Goal: Information Seeking & Learning: Compare options

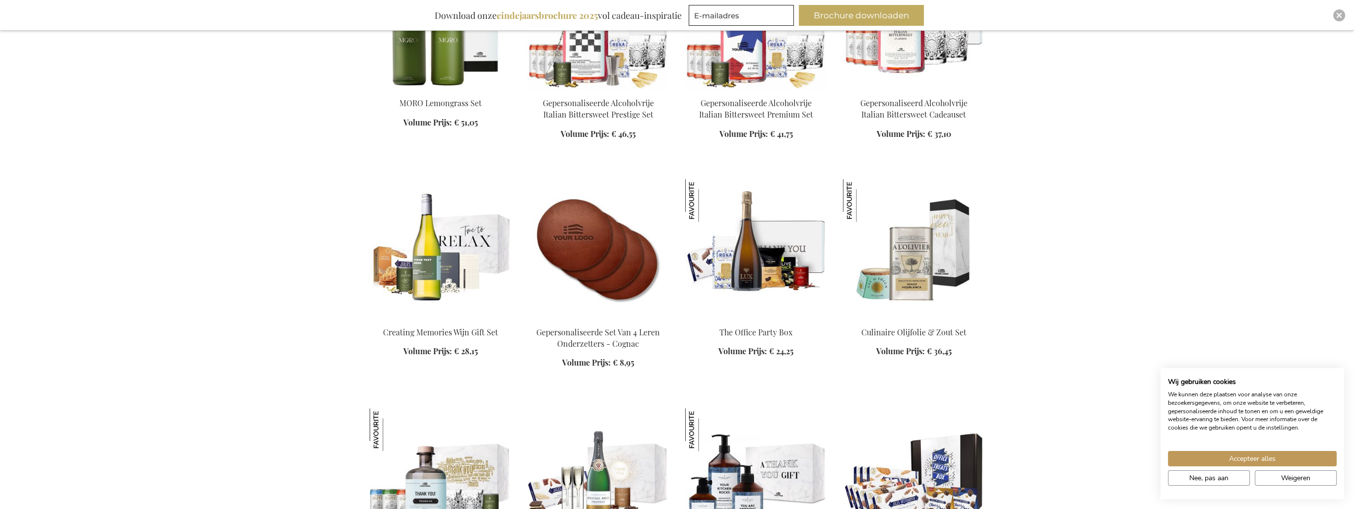
scroll to position [1290, 0]
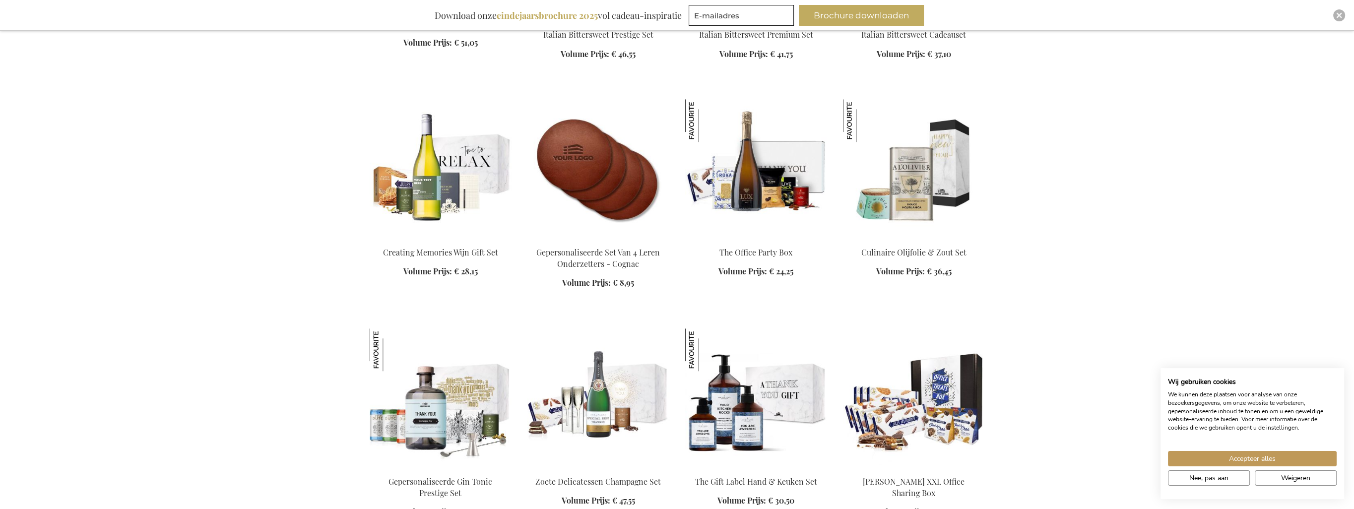
scroll to position [1389, 0]
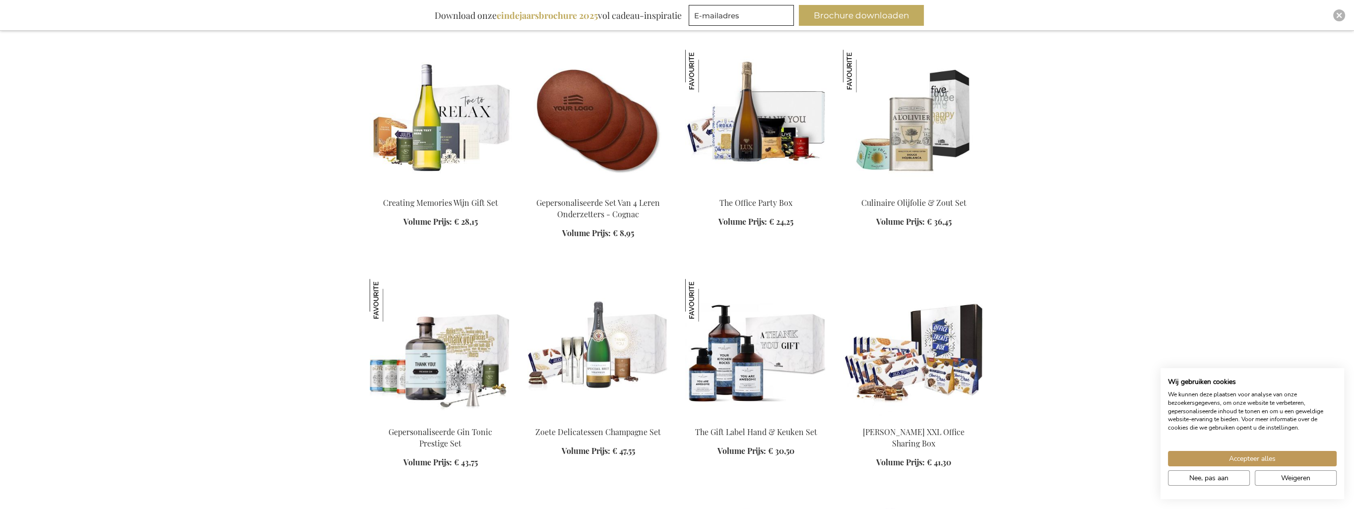
click at [918, 120] on img at bounding box center [914, 119] width 142 height 139
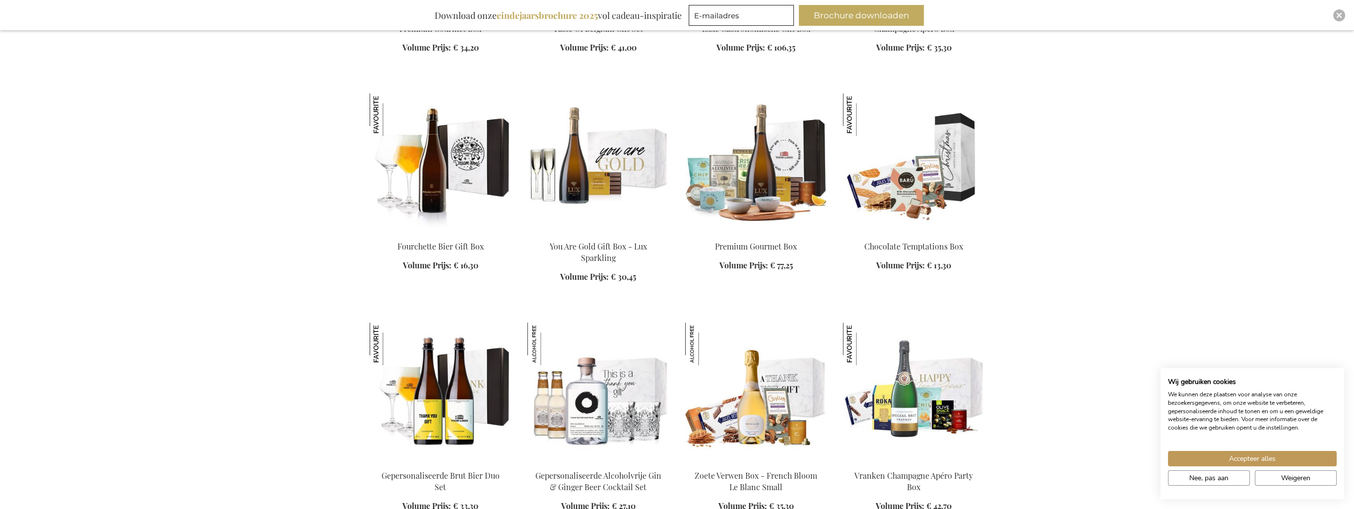
scroll to position [1660, 0]
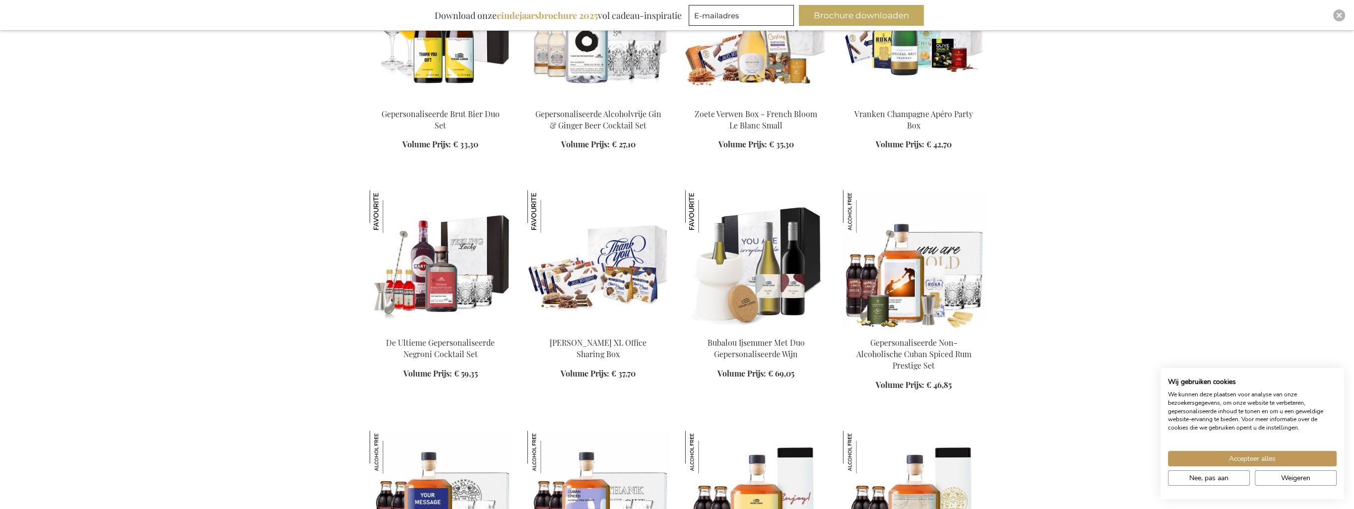
scroll to position [2007, 0]
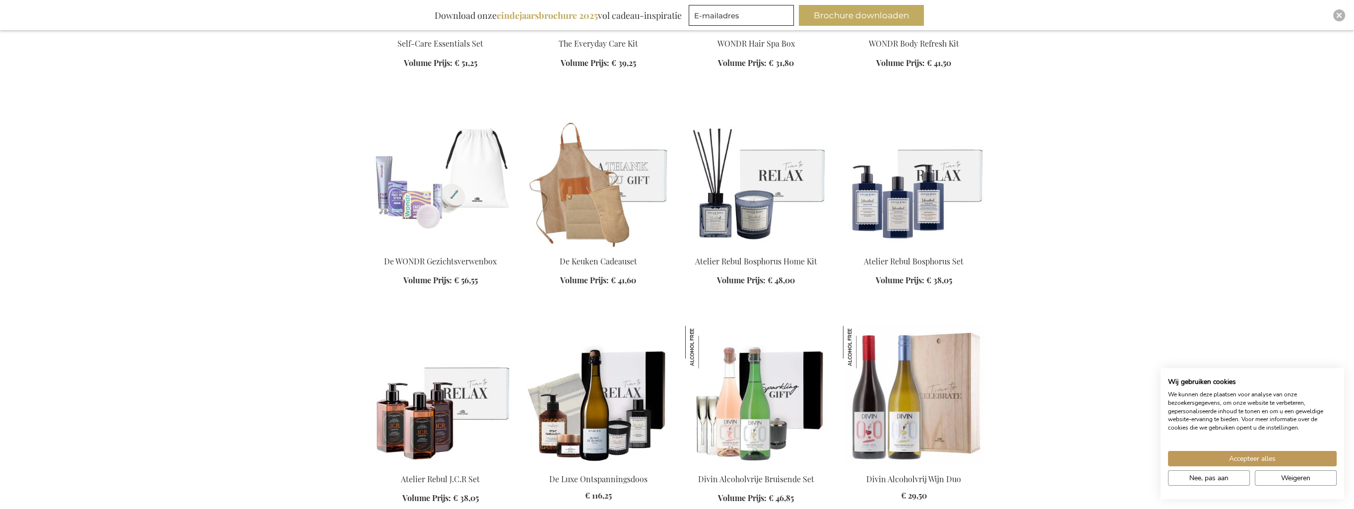
scroll to position [4141, 0]
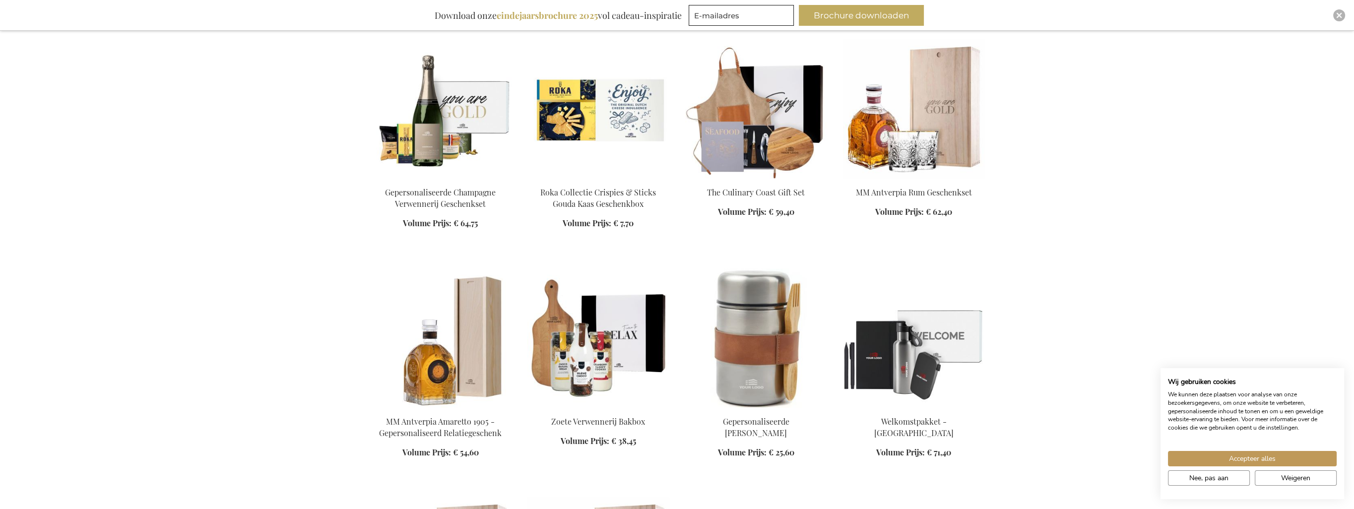
scroll to position [5134, 0]
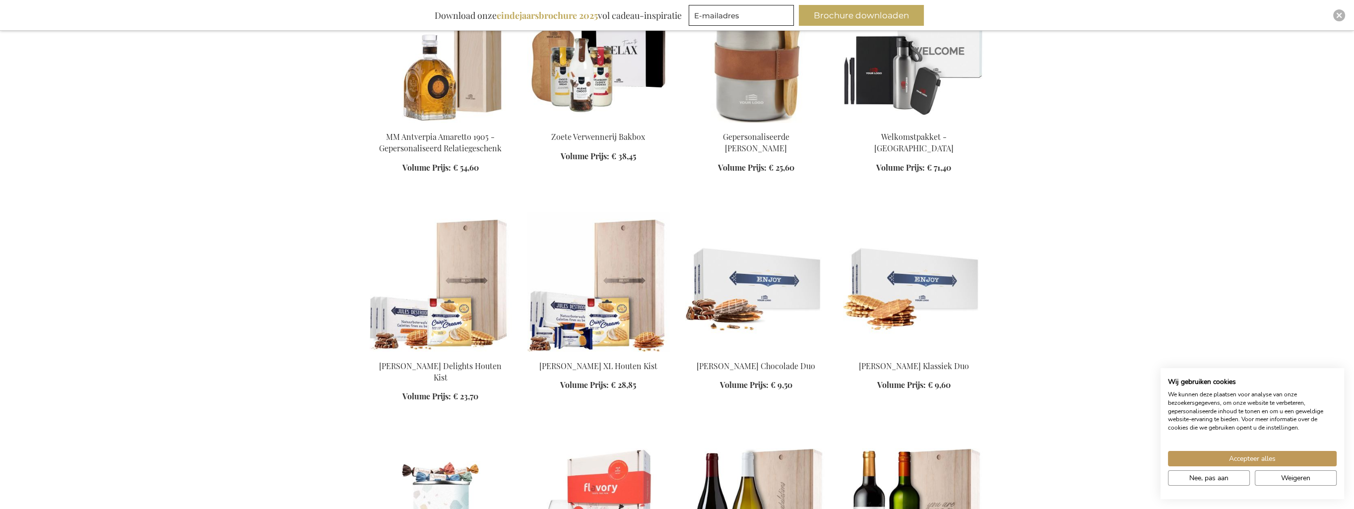
scroll to position [5382, 0]
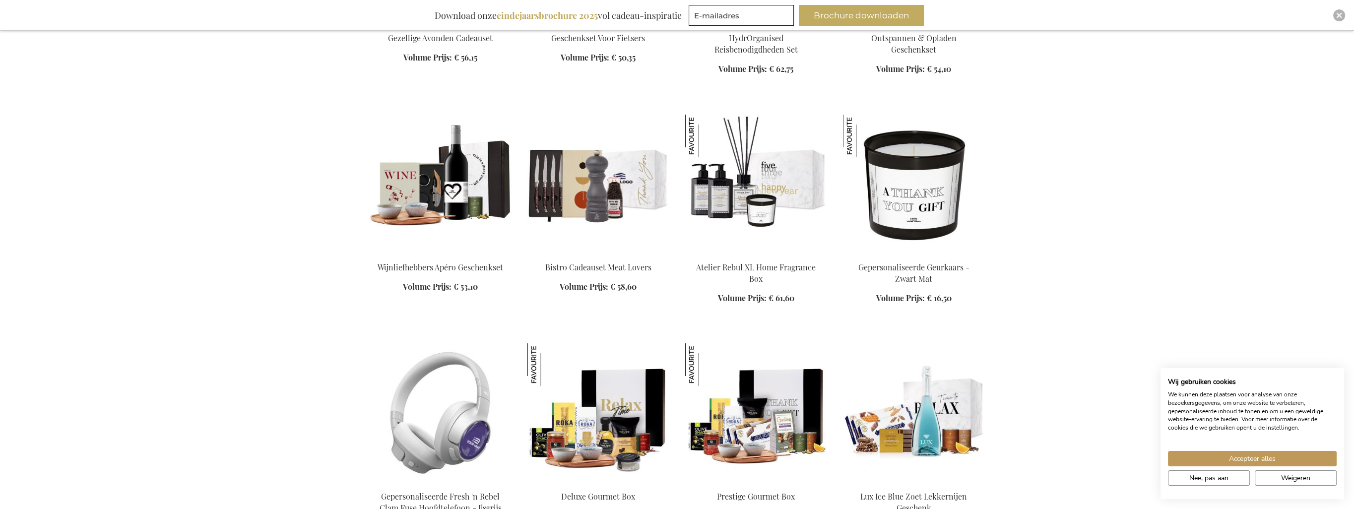
scroll to position [6672, 0]
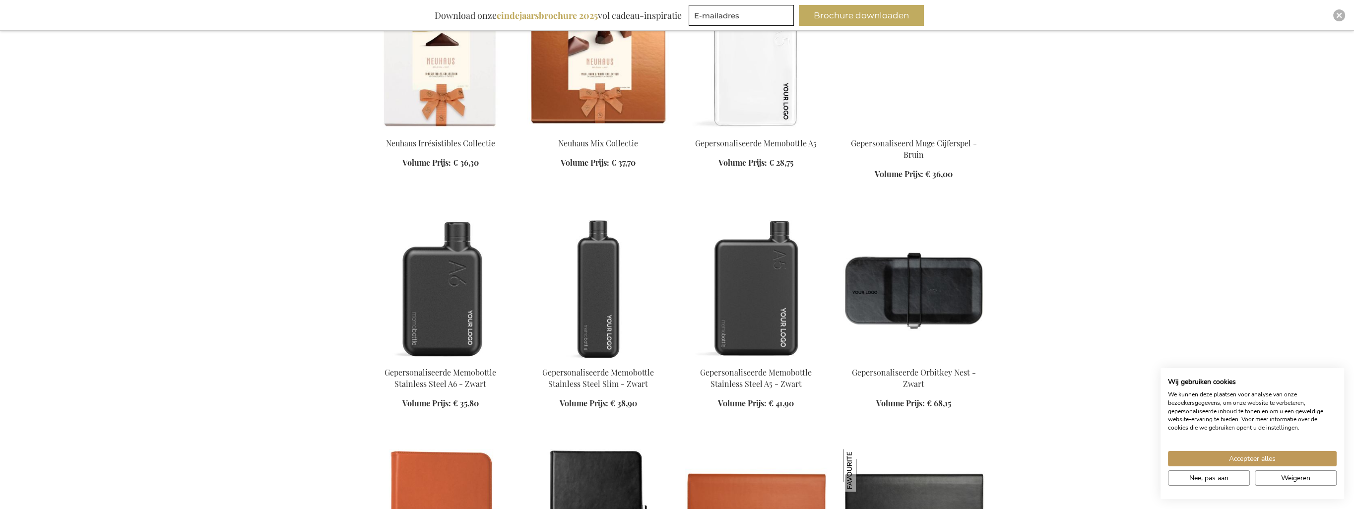
scroll to position [7714, 0]
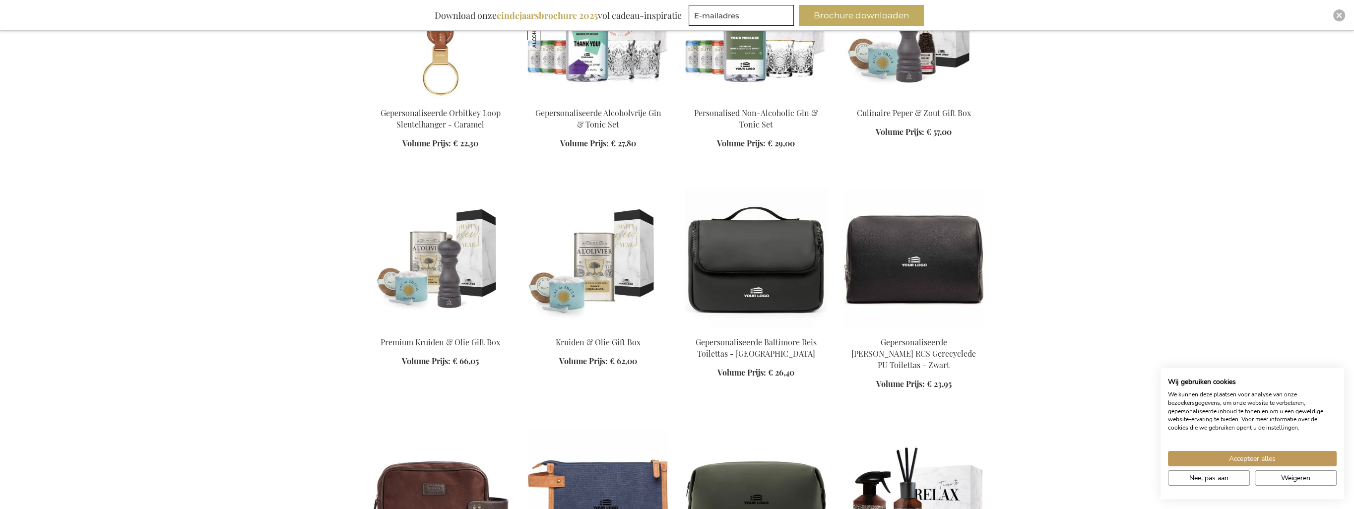
scroll to position [8409, 0]
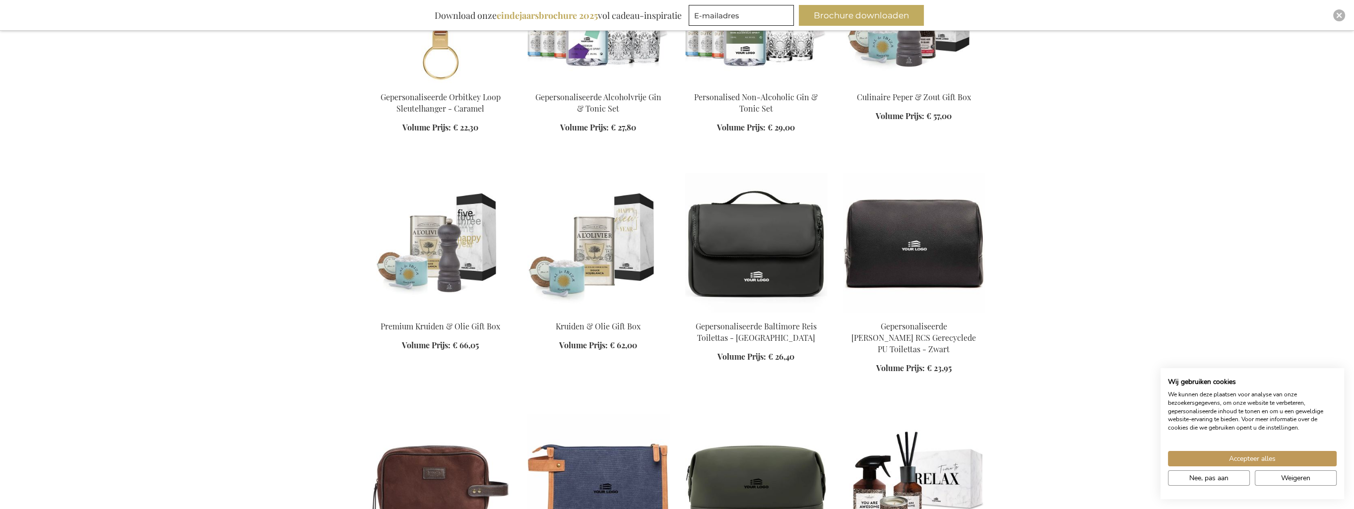
click at [466, 220] on img at bounding box center [441, 242] width 142 height 139
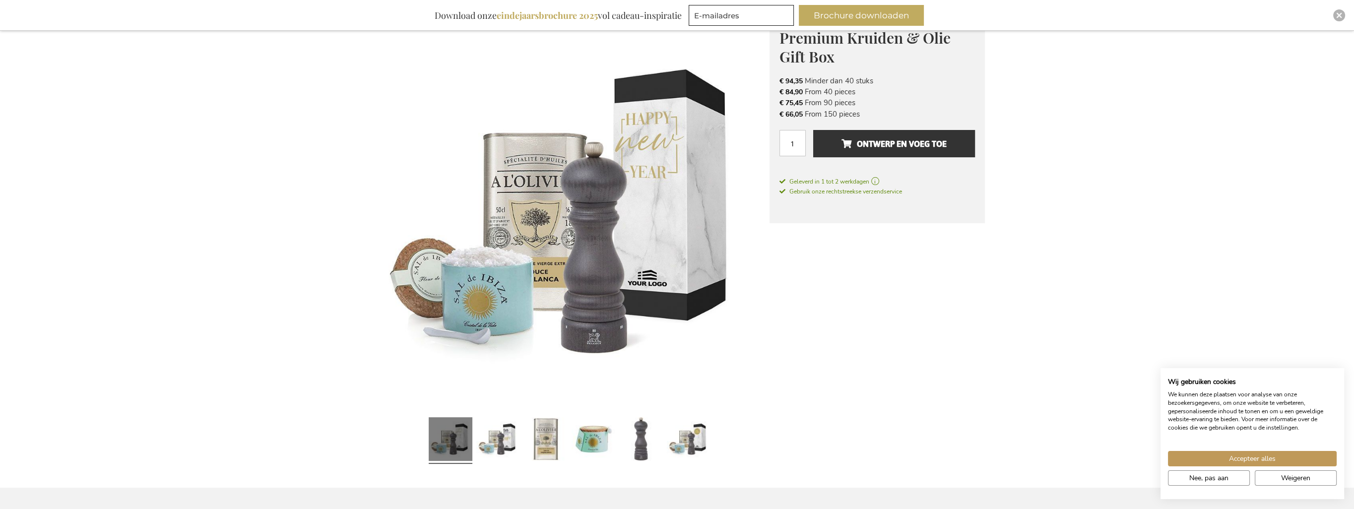
scroll to position [50, 0]
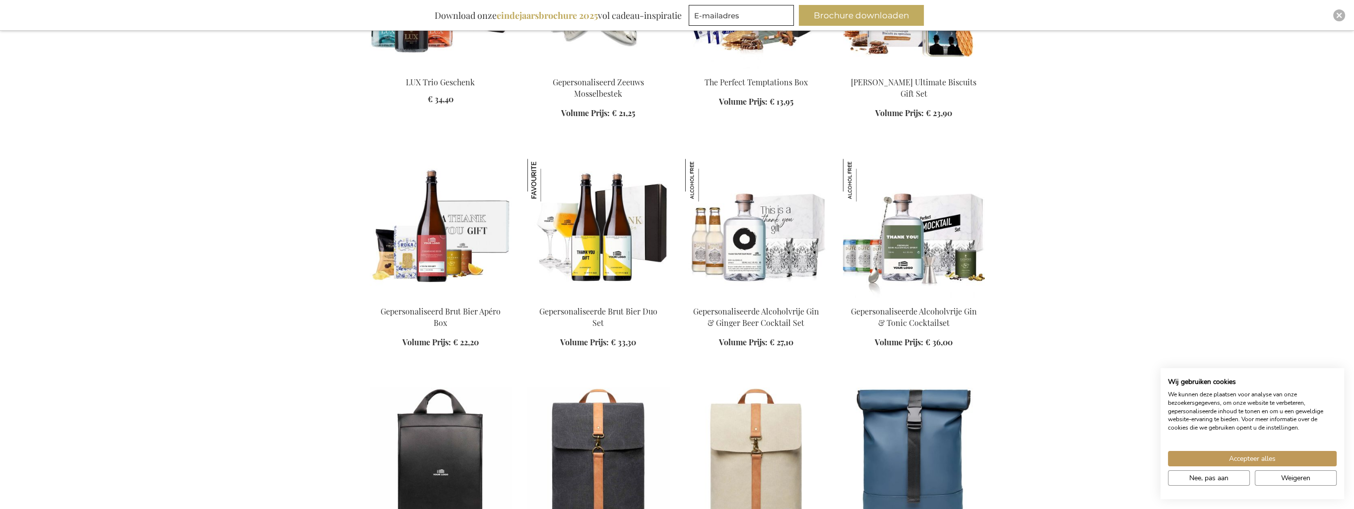
scroll to position [1141, 0]
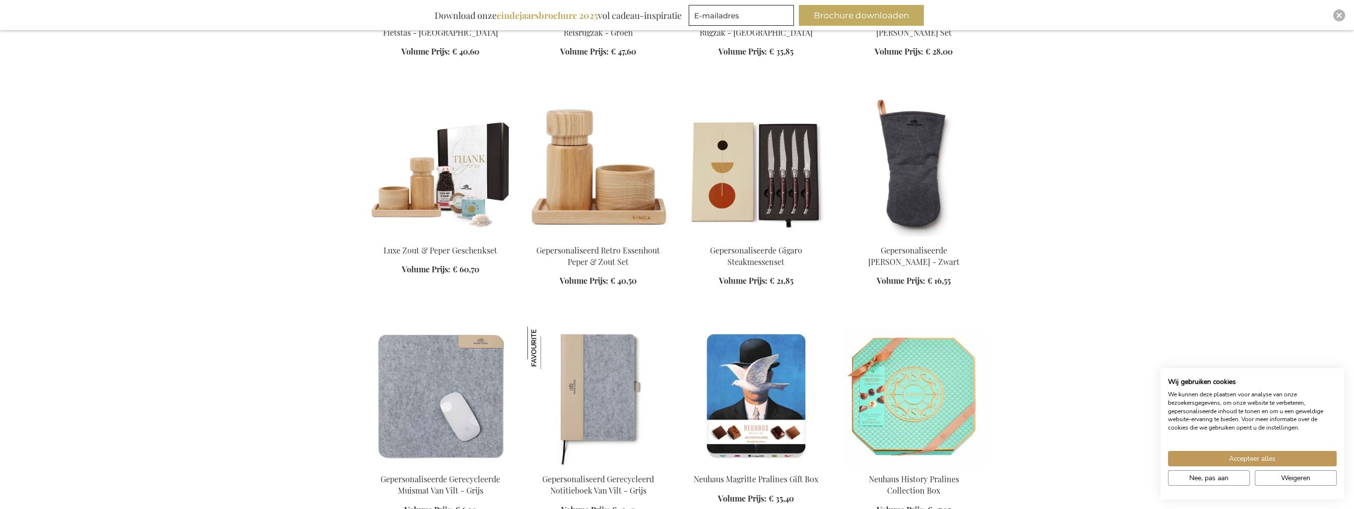
scroll to position [1935, 0]
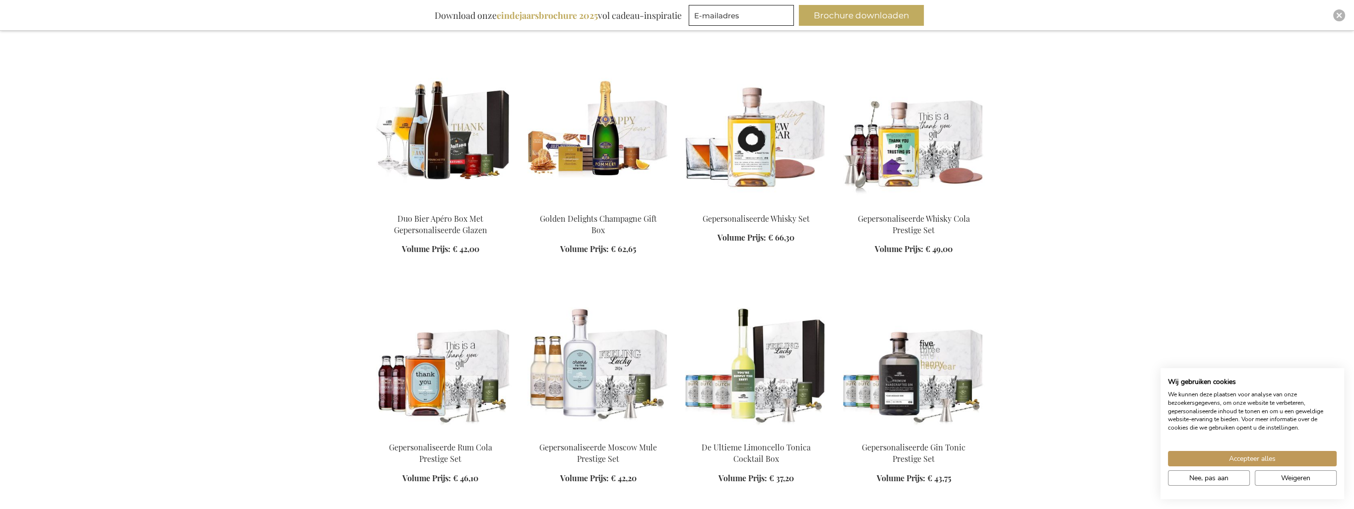
scroll to position [3325, 0]
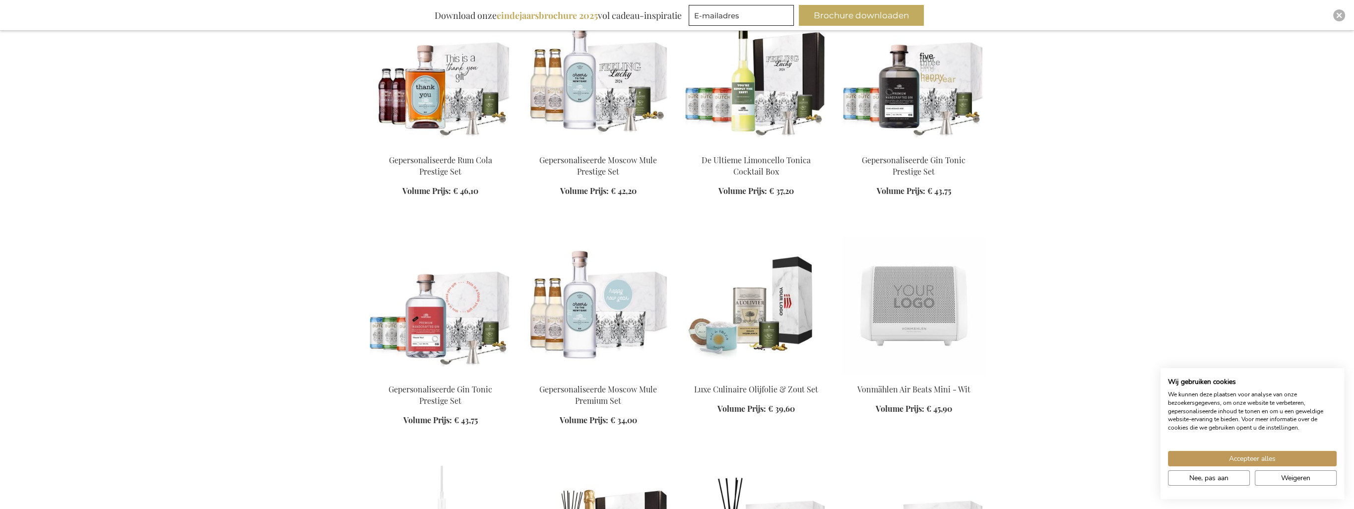
scroll to position [3573, 0]
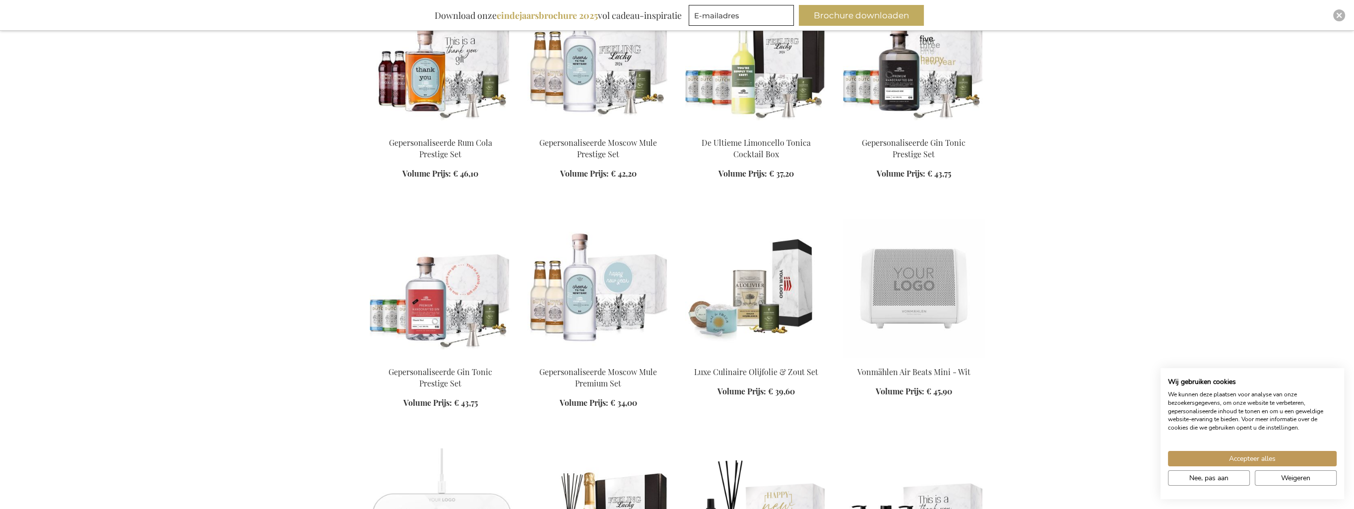
click at [767, 305] on img at bounding box center [756, 288] width 142 height 139
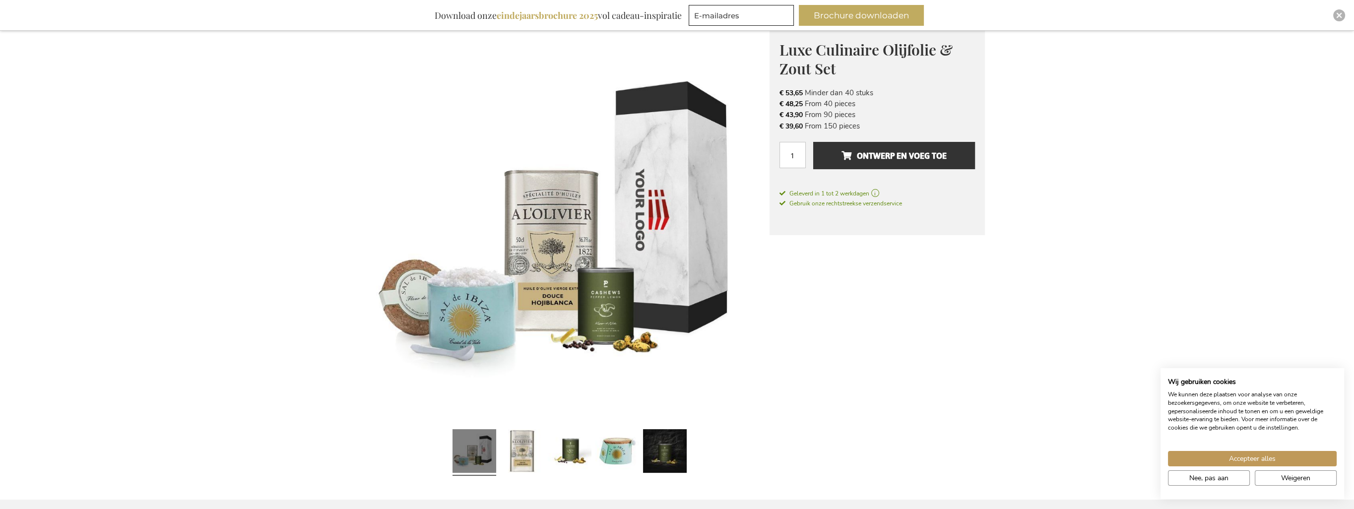
scroll to position [149, 0]
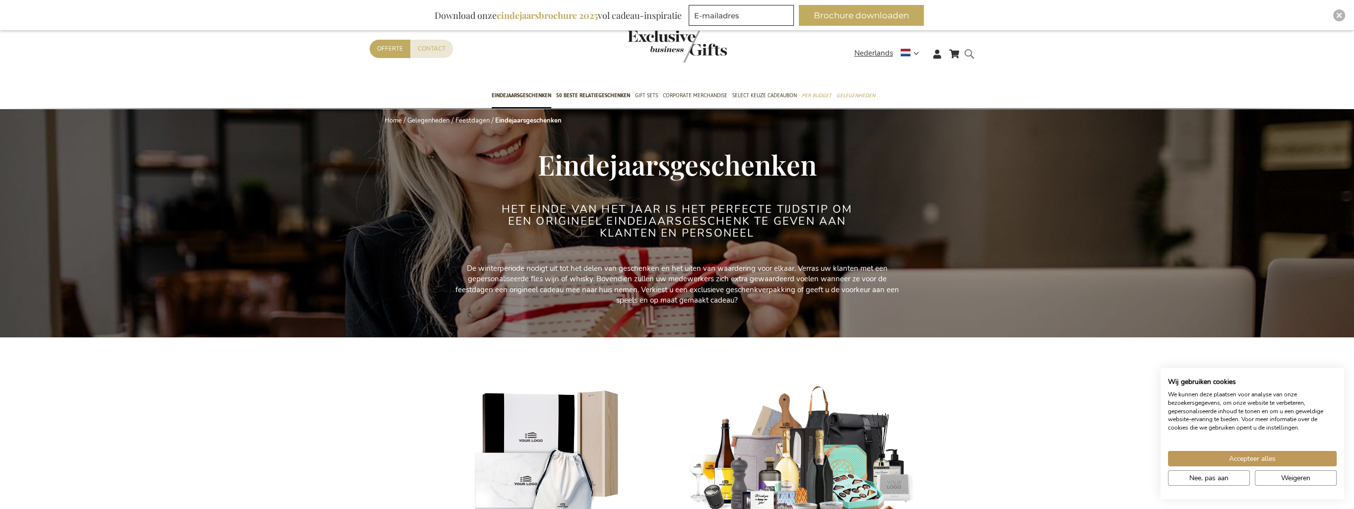
click at [969, 55] on form "Search Search" at bounding box center [972, 62] width 10 height 28
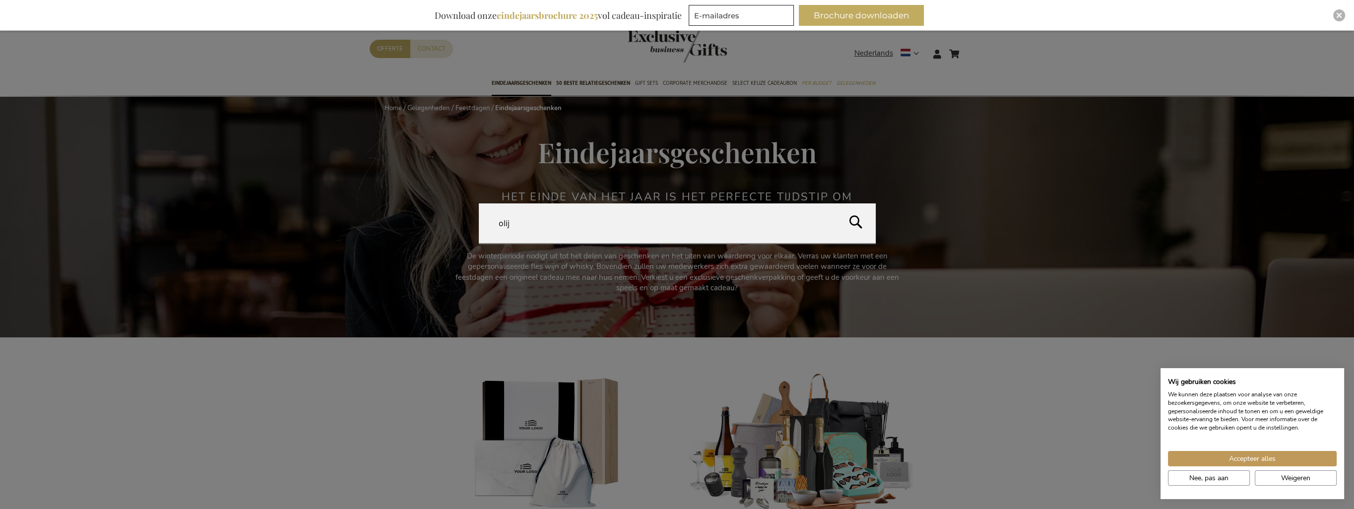
type input "olijf"
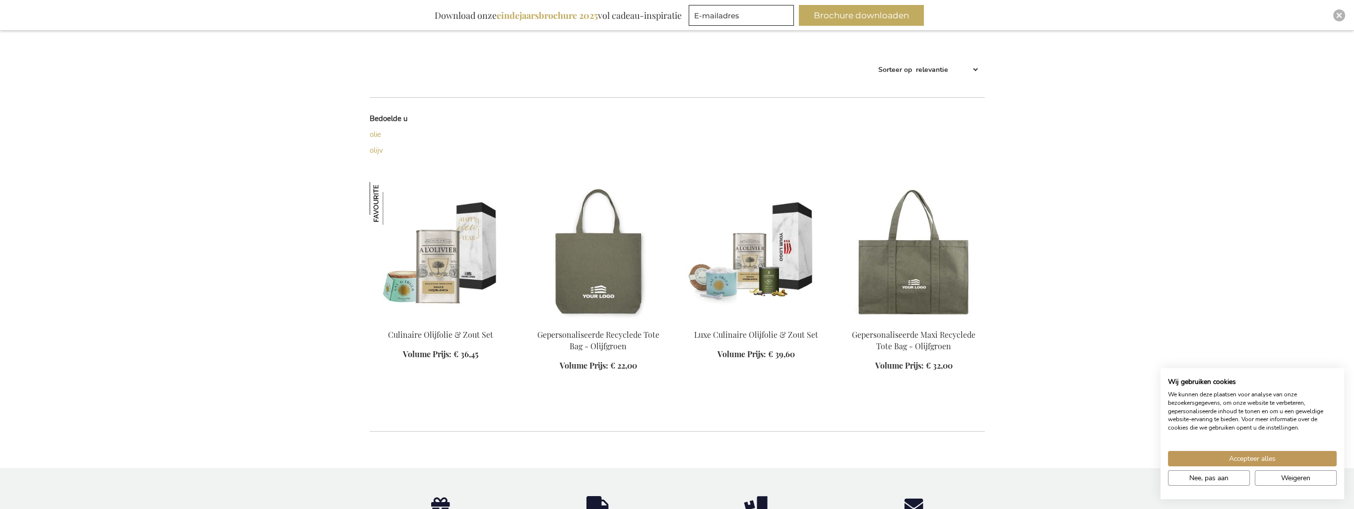
scroll to position [248, 0]
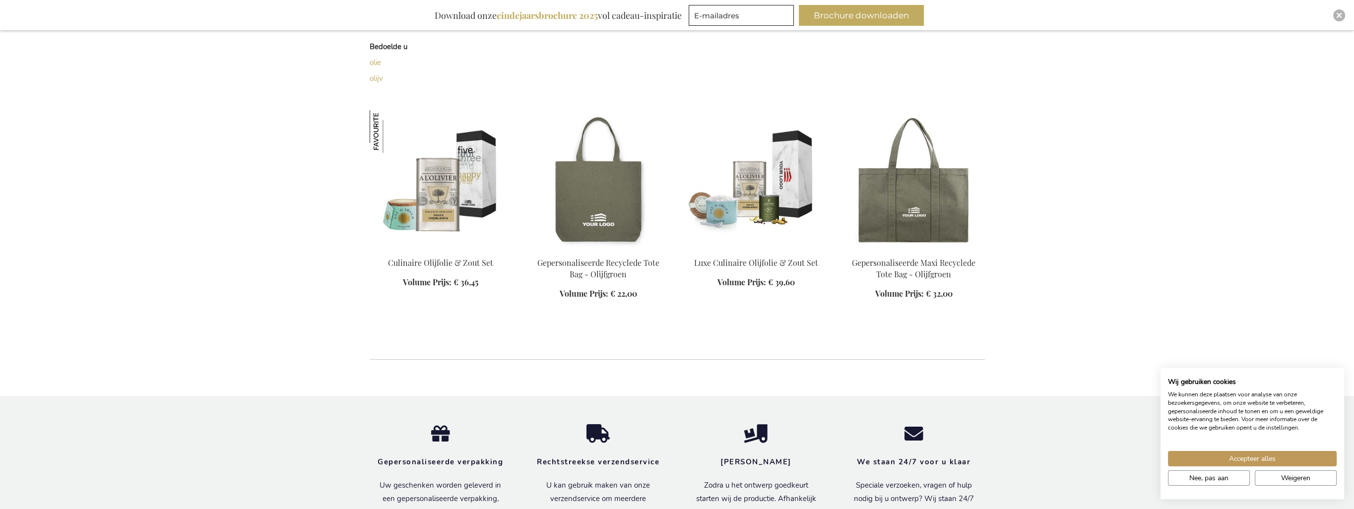
click at [440, 193] on img at bounding box center [441, 179] width 142 height 139
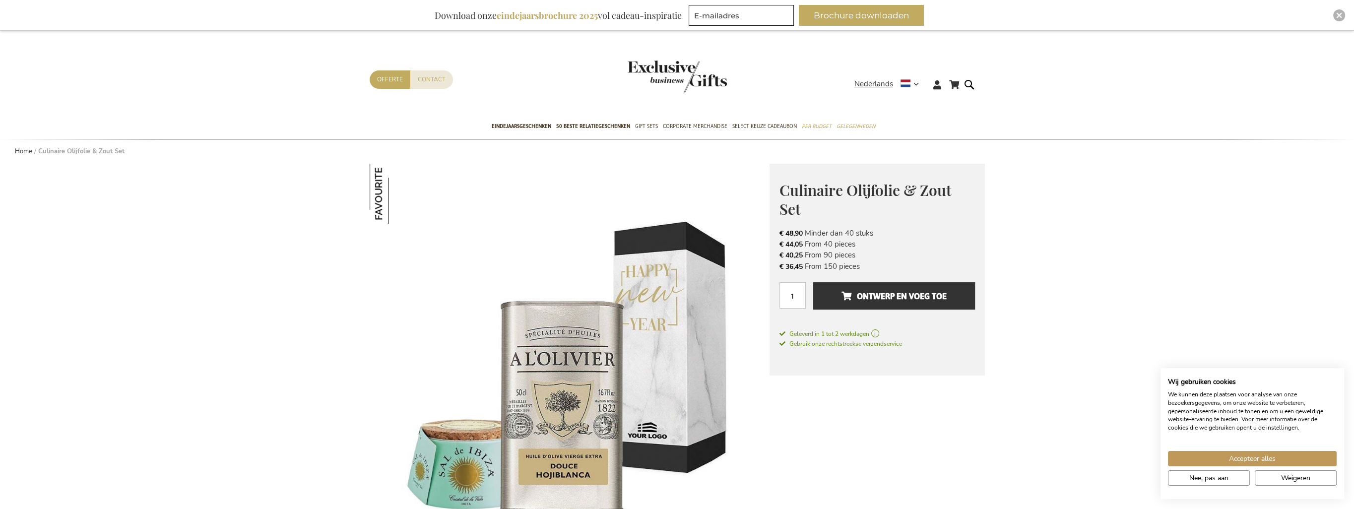
scroll to position [50, 0]
